Goal: Transaction & Acquisition: Book appointment/travel/reservation

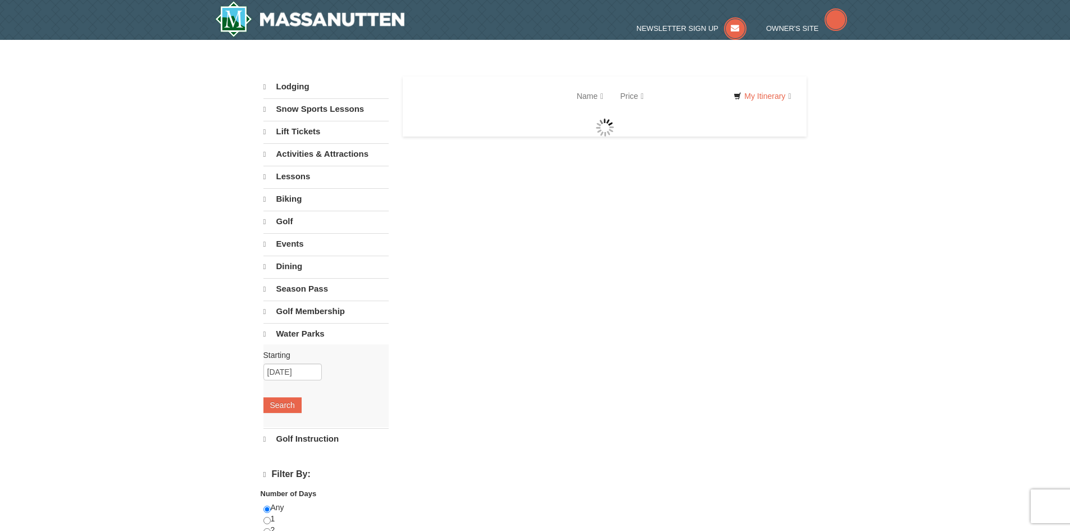
select select "9"
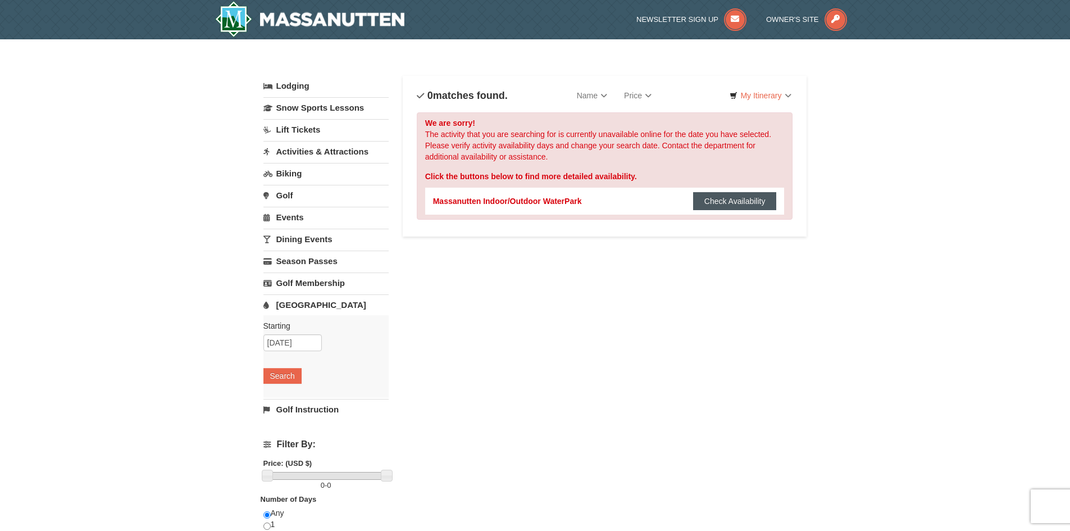
click at [722, 197] on button "Check Availability" at bounding box center [735, 201] width 84 height 18
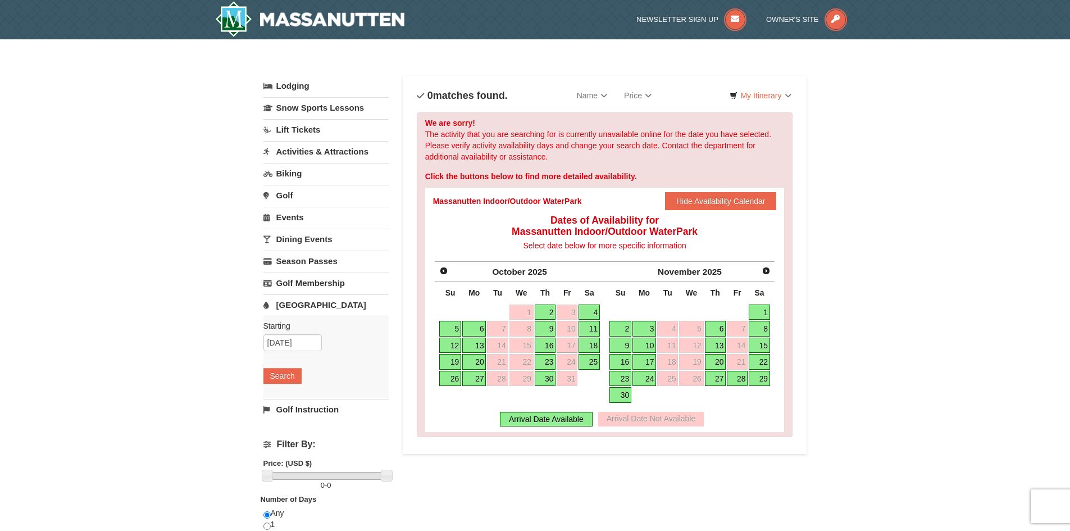
click at [567, 340] on link "17" at bounding box center [567, 346] width 21 height 16
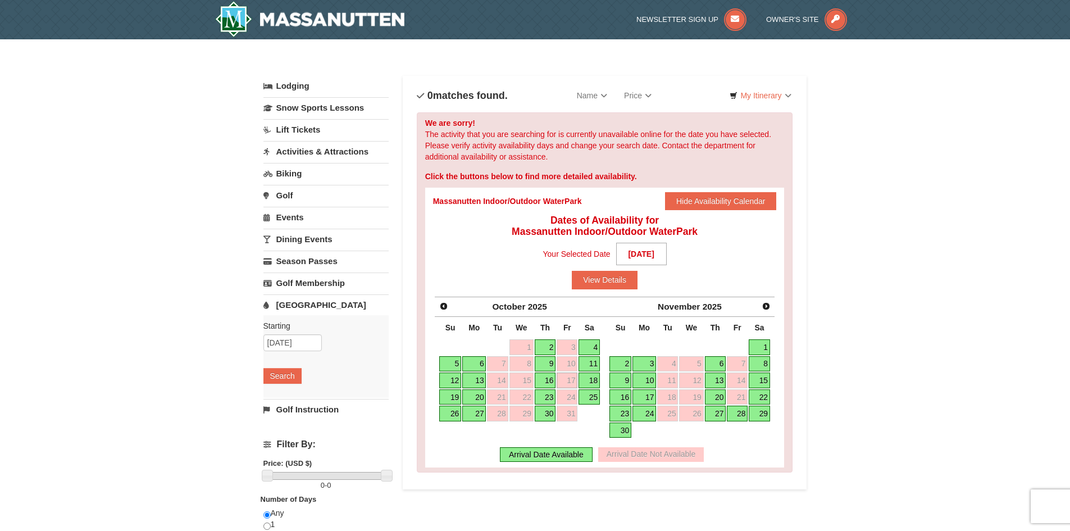
click at [597, 381] on link "18" at bounding box center [589, 380] width 21 height 16
click at [595, 377] on link "18" at bounding box center [589, 380] width 21 height 16
click at [596, 376] on link "18" at bounding box center [589, 380] width 21 height 16
click at [616, 276] on button "View Details" at bounding box center [605, 280] width 66 height 18
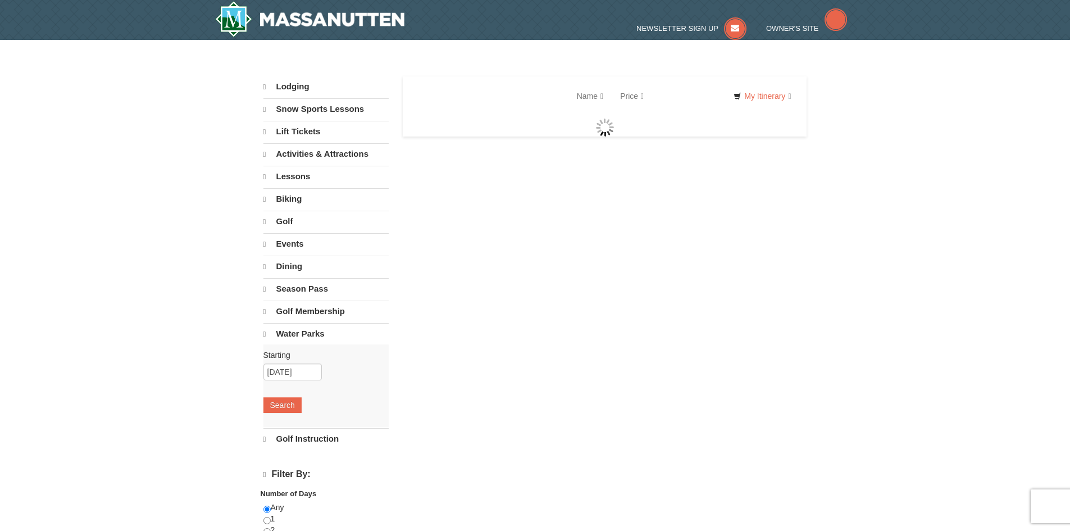
select select "9"
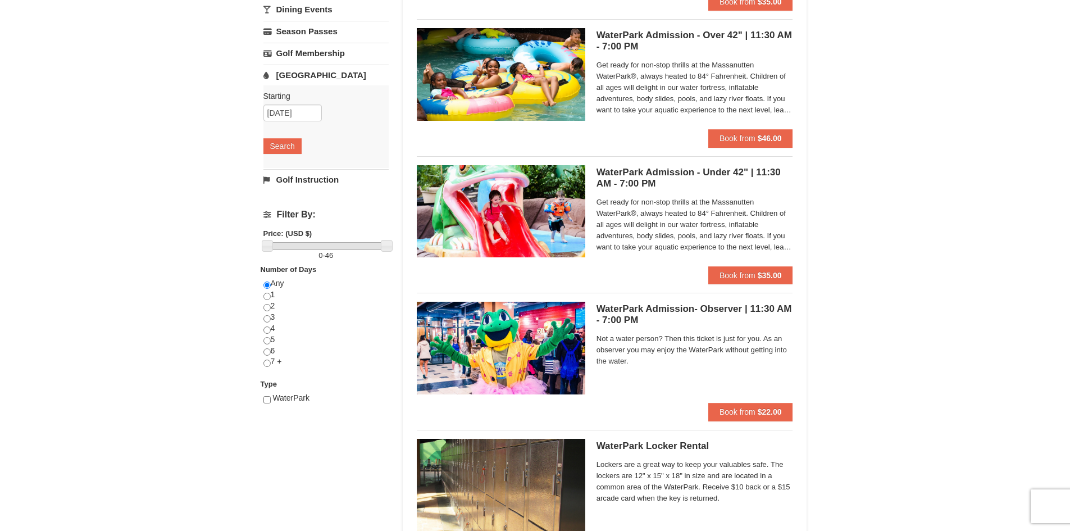
scroll to position [449, 0]
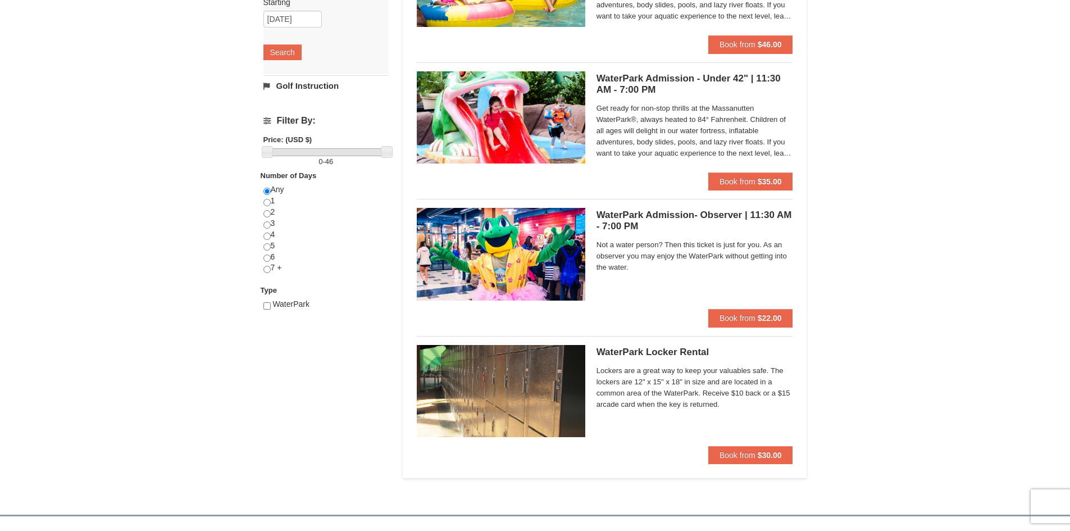
scroll to position [281, 0]
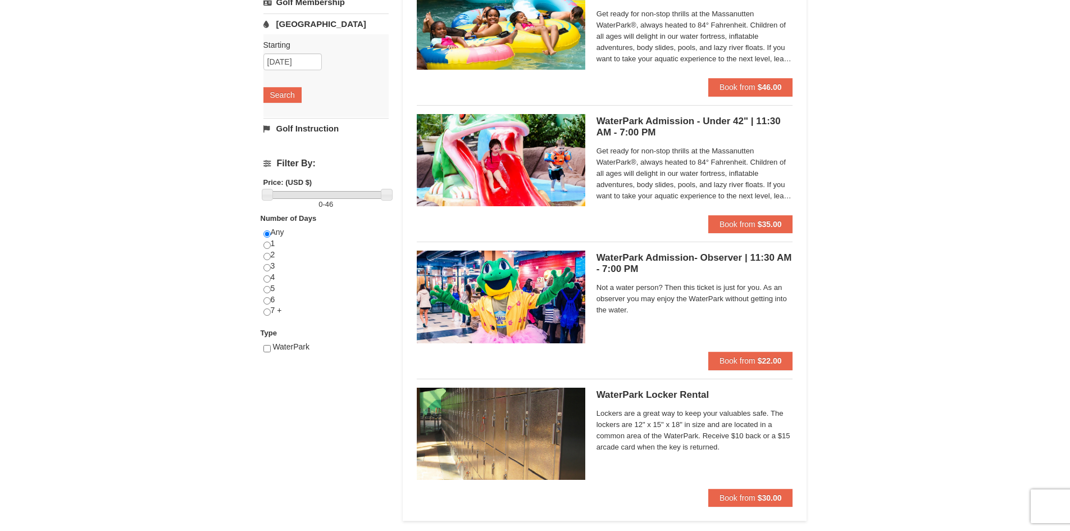
click at [634, 125] on h5 "WaterPark Admission - Under 42" | 11:30 AM - 7:00 PM Massanutten Indoor/Outdoor…" at bounding box center [695, 127] width 197 height 22
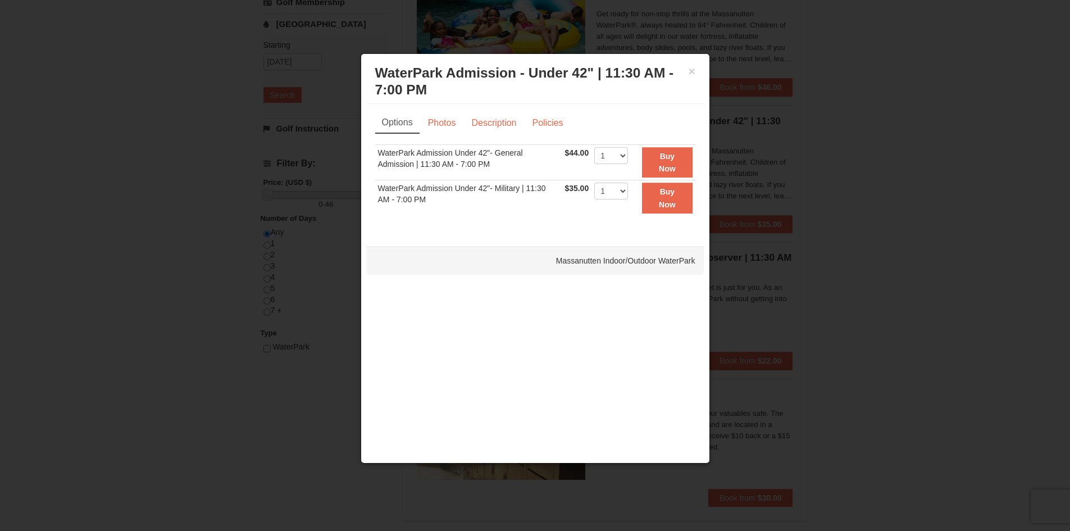
click at [688, 74] on h3 "WaterPark Admission - Under 42" | 11:30 AM - 7:00 PM Massanutten Indoor/Outdoor…" at bounding box center [535, 82] width 320 height 34
click at [692, 73] on button "×" at bounding box center [692, 71] width 7 height 11
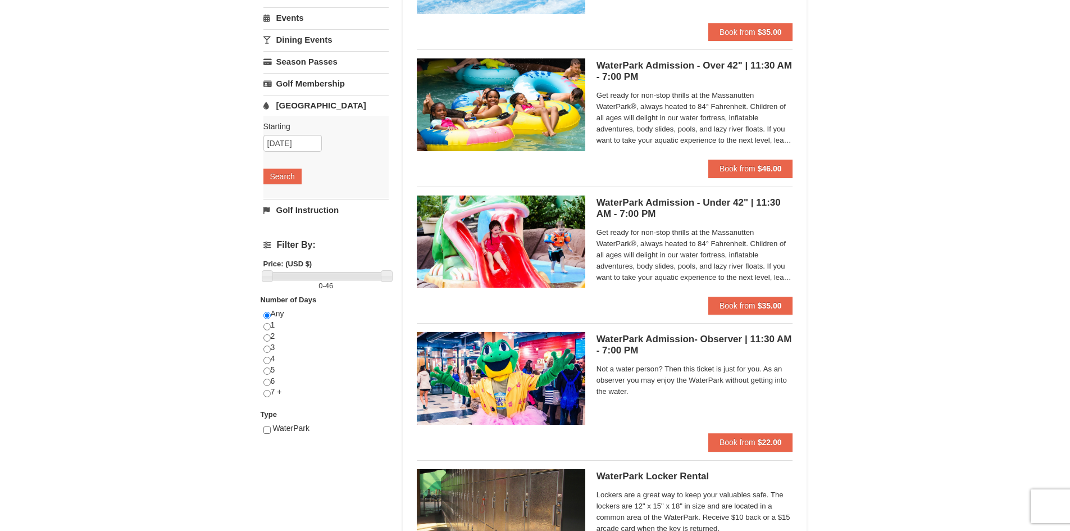
scroll to position [169, 0]
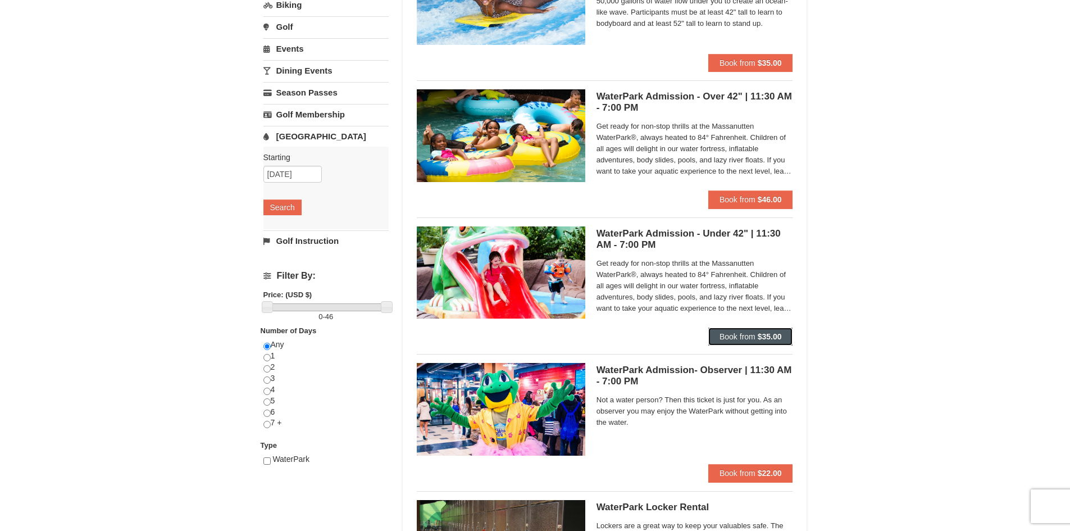
click at [743, 332] on span "Book from" at bounding box center [738, 336] width 36 height 9
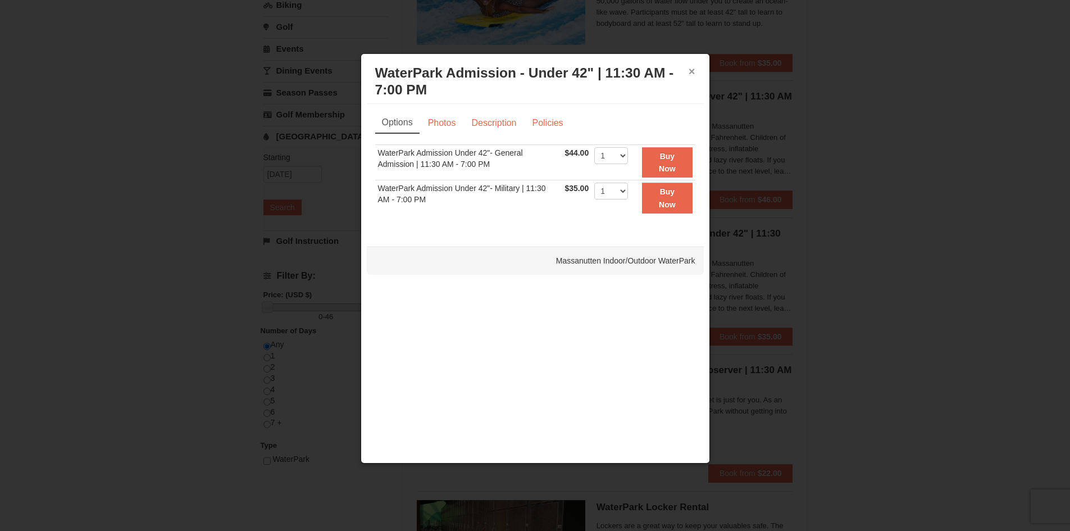
click at [689, 69] on button "×" at bounding box center [692, 71] width 7 height 11
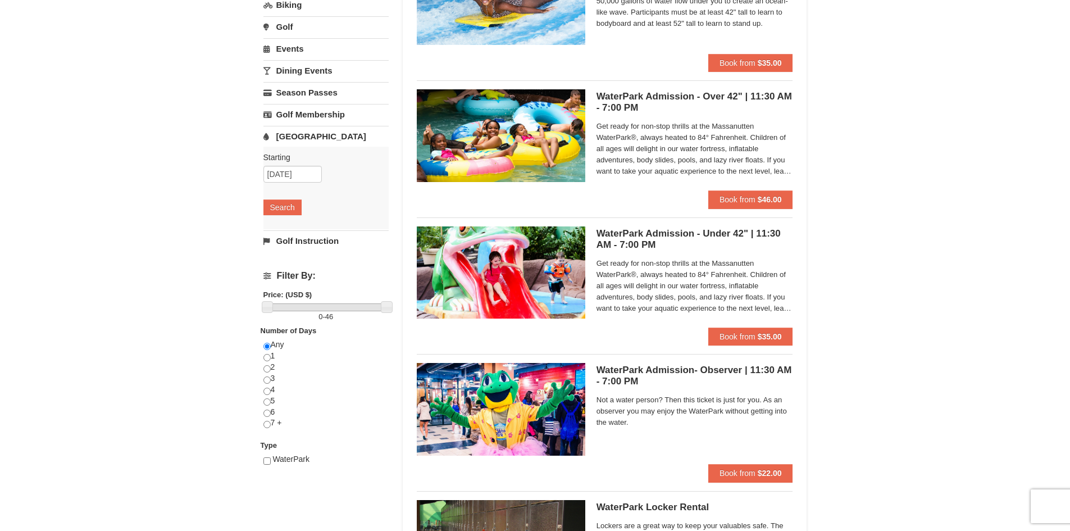
click at [724, 98] on h5 "WaterPark Admission - Over 42" | 11:30 AM - 7:00 PM Massanutten Indoor/Outdoor …" at bounding box center [695, 102] width 197 height 22
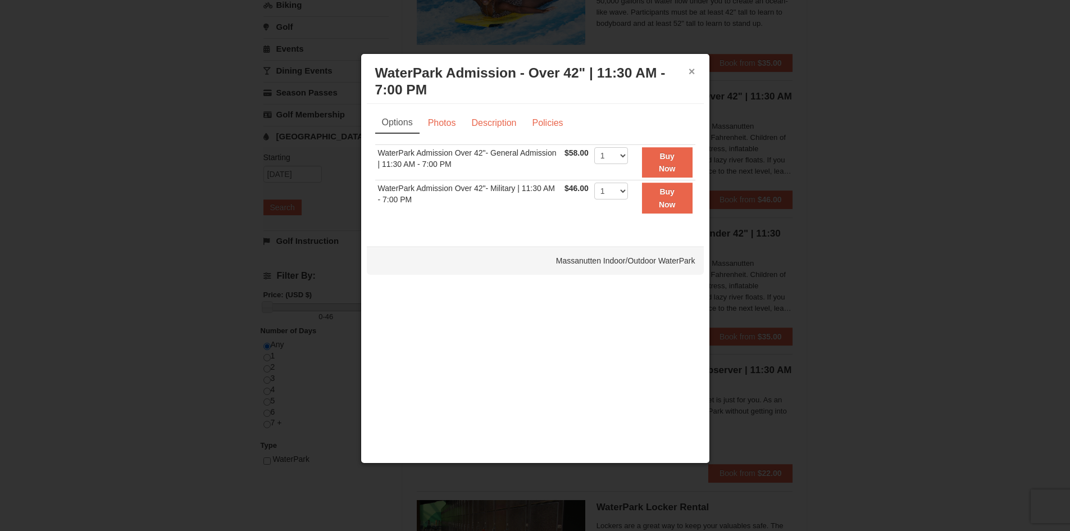
click at [693, 74] on button "×" at bounding box center [692, 71] width 7 height 11
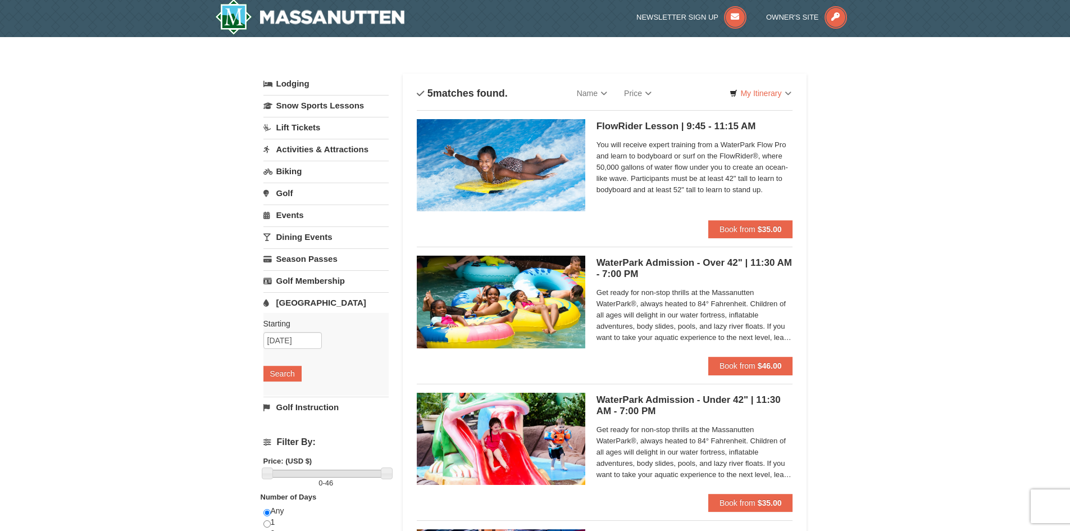
scroll to position [0, 0]
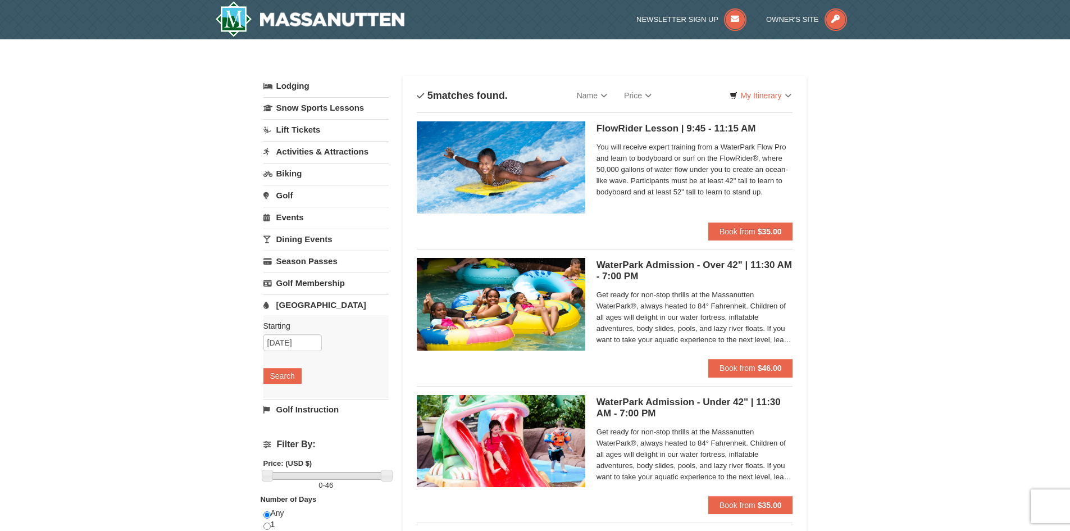
click at [110, 197] on div "× Categories List Filter My Itinerary Questions? [PHONE_NUMBER] Lodging Arrival…" at bounding box center [535, 433] width 1070 height 788
click at [209, 202] on div "× Categories List Filter My Itinerary Questions? [PHONE_NUMBER] Lodging Arrival…" at bounding box center [535, 433] width 1070 height 788
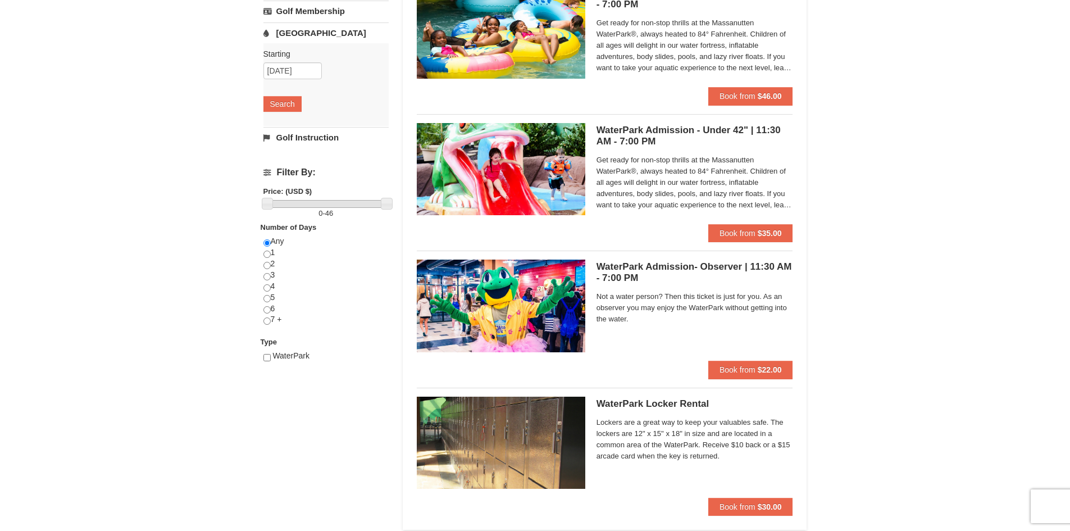
scroll to position [281, 0]
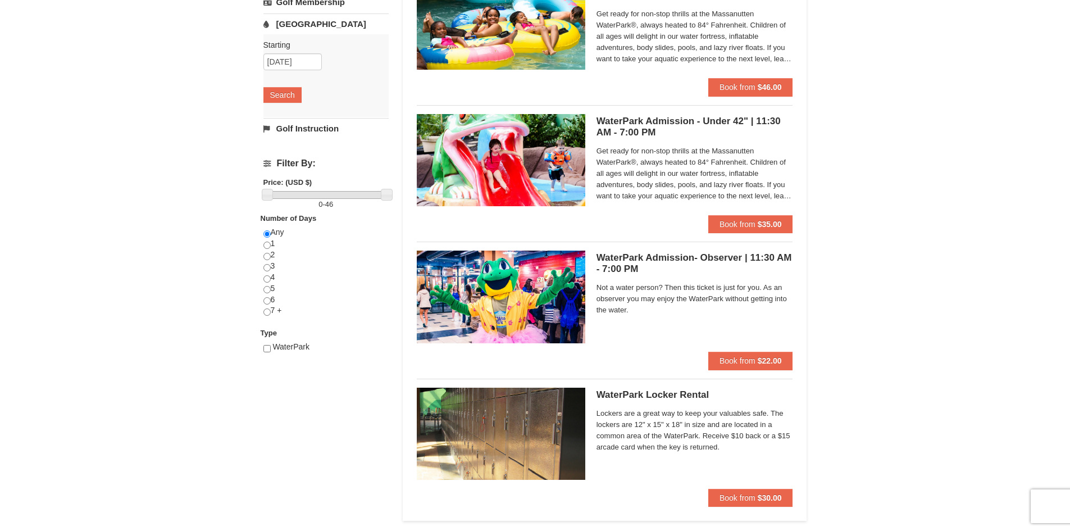
click at [982, 323] on div "× Categories List Filter My Itinerary Questions? [PHONE_NUMBER] Lodging Arrival…" at bounding box center [535, 152] width 1070 height 788
drag, startPoint x: 127, startPoint y: 107, endPoint x: 135, endPoint y: 109, distance: 8.7
click at [128, 107] on div "× Categories List Filter My Itinerary Questions? [PHONE_NUMBER] Lodging Arrival…" at bounding box center [535, 152] width 1070 height 788
click at [945, 149] on div "× Categories List Filter My Itinerary Questions? [PHONE_NUMBER] Lodging Arrival…" at bounding box center [535, 152] width 1070 height 788
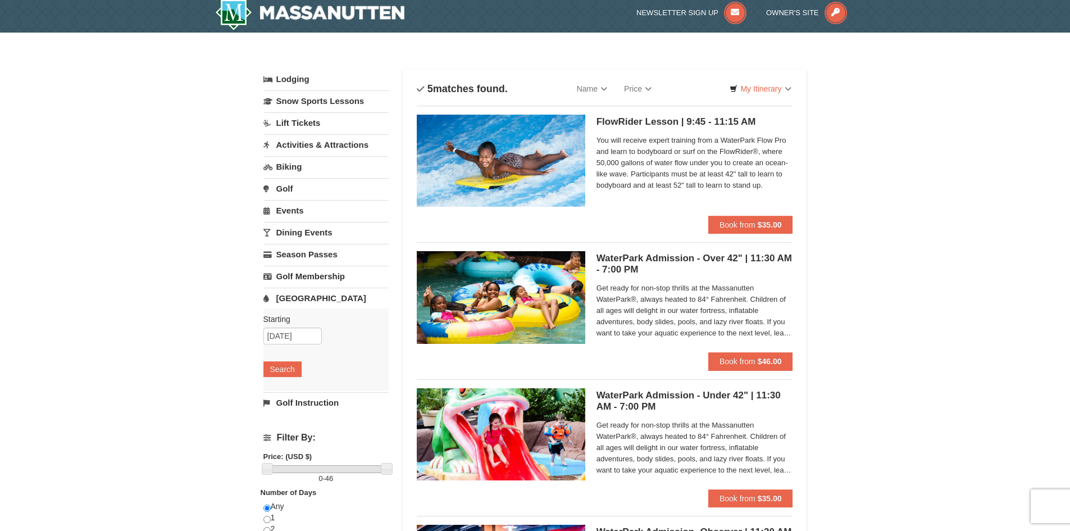
scroll to position [0, 0]
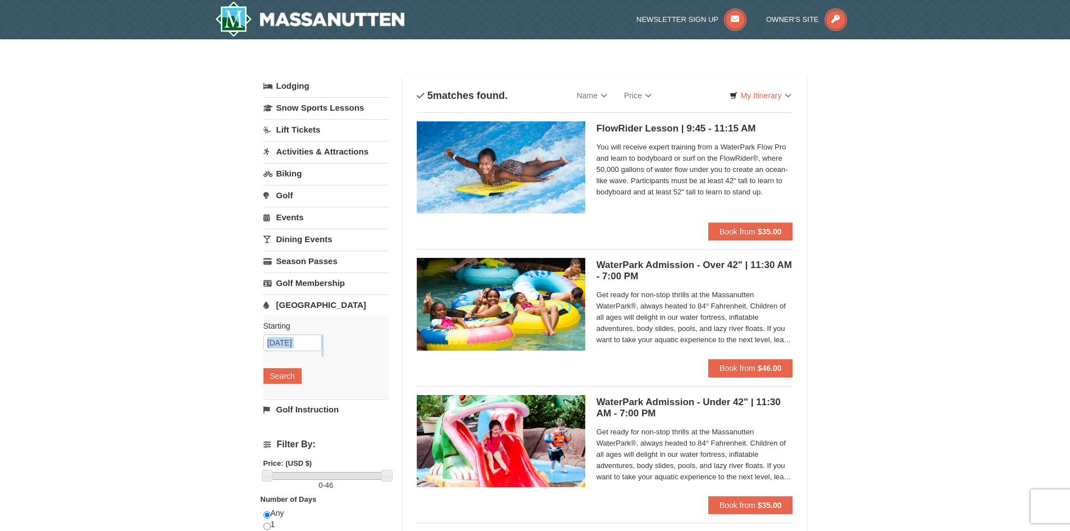
click at [16, 356] on div "× Categories List Filter My Itinerary Questions? [PHONE_NUMBER] Lodging Arrival…" at bounding box center [535, 433] width 1070 height 788
click at [917, 126] on div "× Categories List Filter My Itinerary Questions? [PHONE_NUMBER] Lodging Arrival…" at bounding box center [535, 433] width 1070 height 788
click at [927, 164] on div "× Categories List Filter My Itinerary Questions? [PHONE_NUMBER] Lodging Arrival…" at bounding box center [535, 433] width 1070 height 788
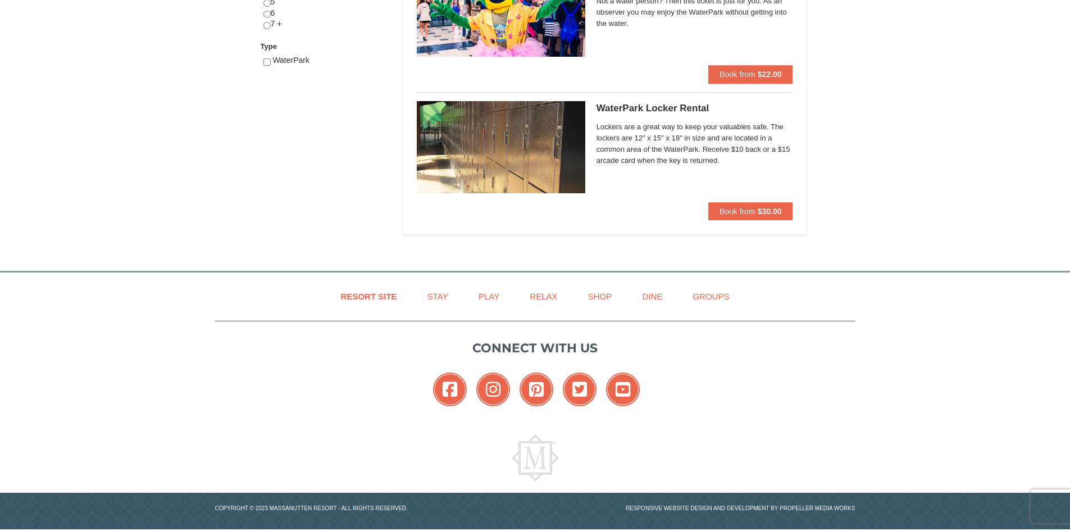
scroll to position [577, 0]
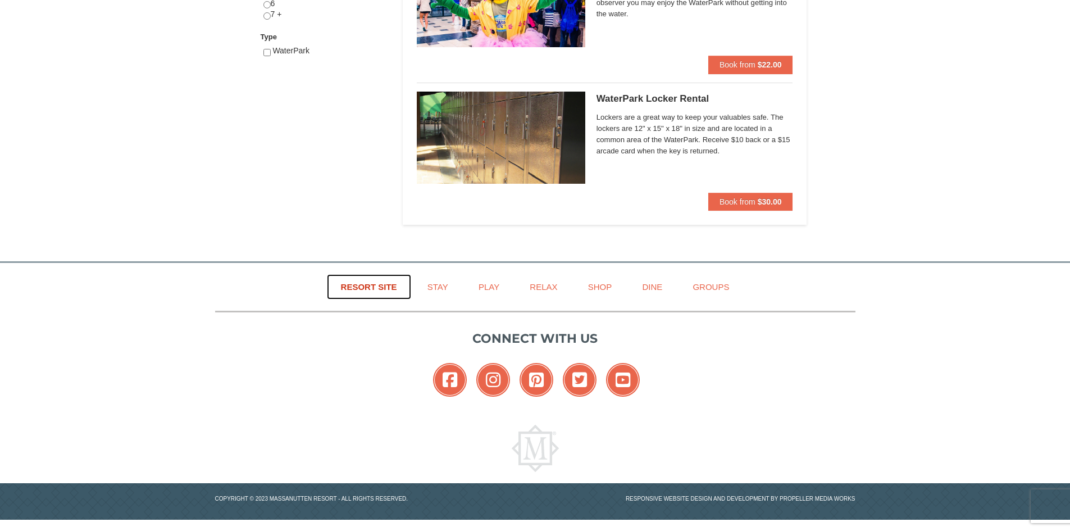
click at [386, 286] on link "Resort Site" at bounding box center [369, 286] width 84 height 25
